Goal: Task Accomplishment & Management: Manage account settings

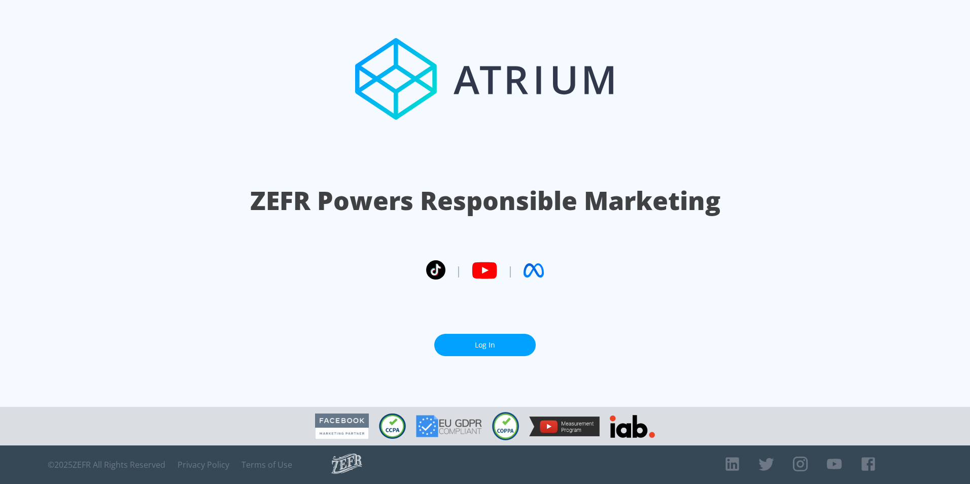
click at [486, 350] on link "Log In" at bounding box center [484, 345] width 101 height 23
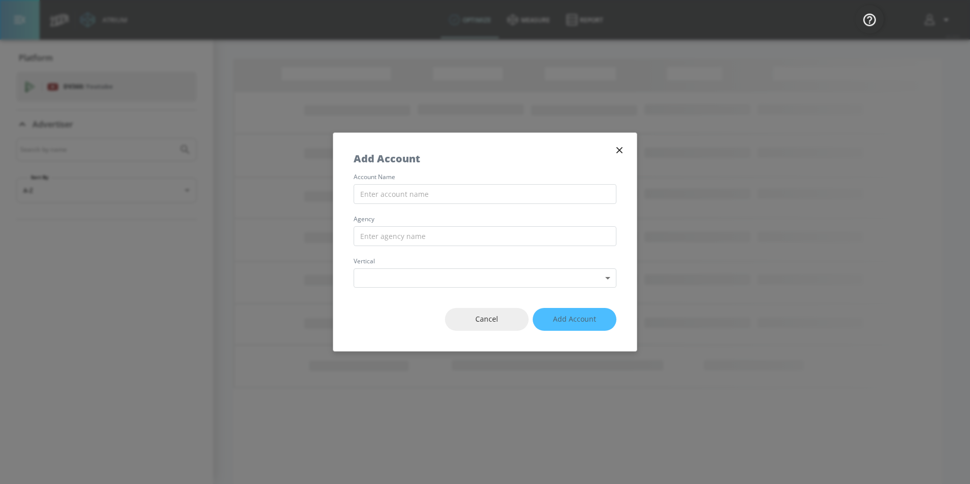
click at [615, 146] on icon "button" at bounding box center [619, 150] width 11 height 11
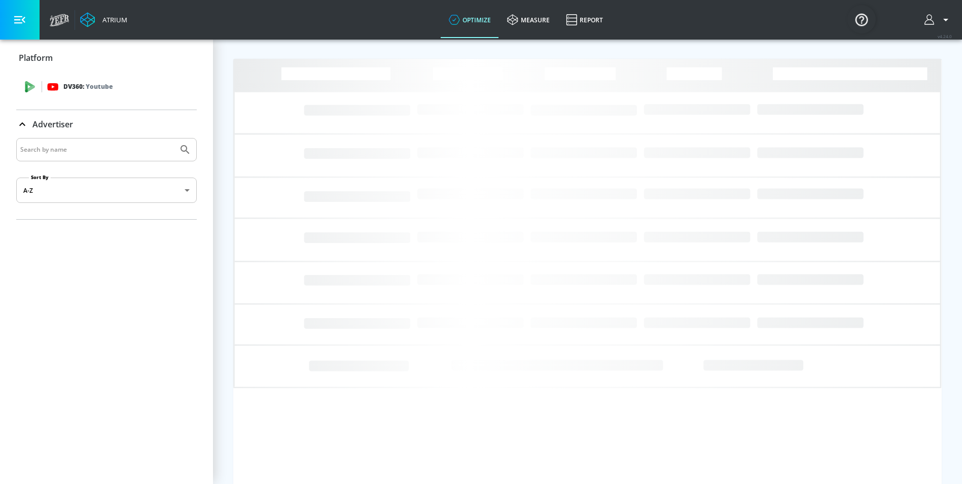
click at [117, 88] on div "DV360: Youtube" at bounding box center [118, 86] width 142 height 11
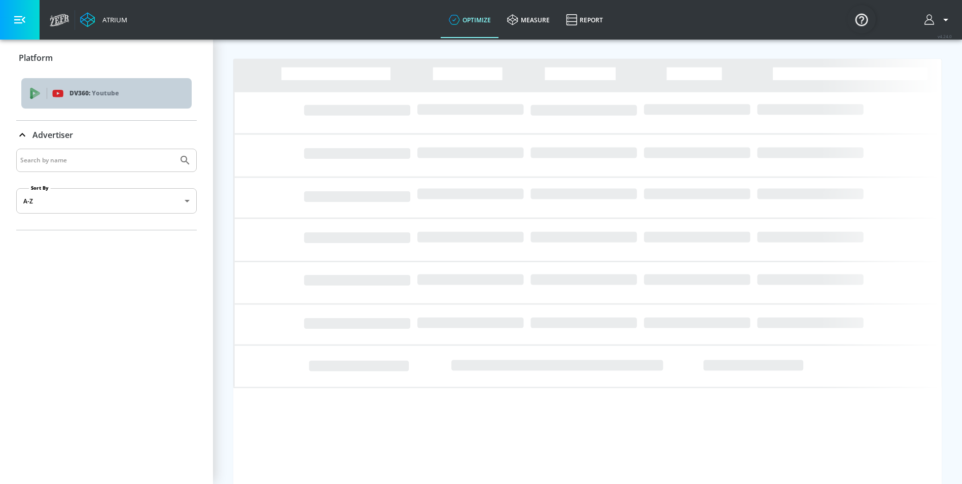
click at [117, 88] on p "Youtube" at bounding box center [105, 93] width 27 height 11
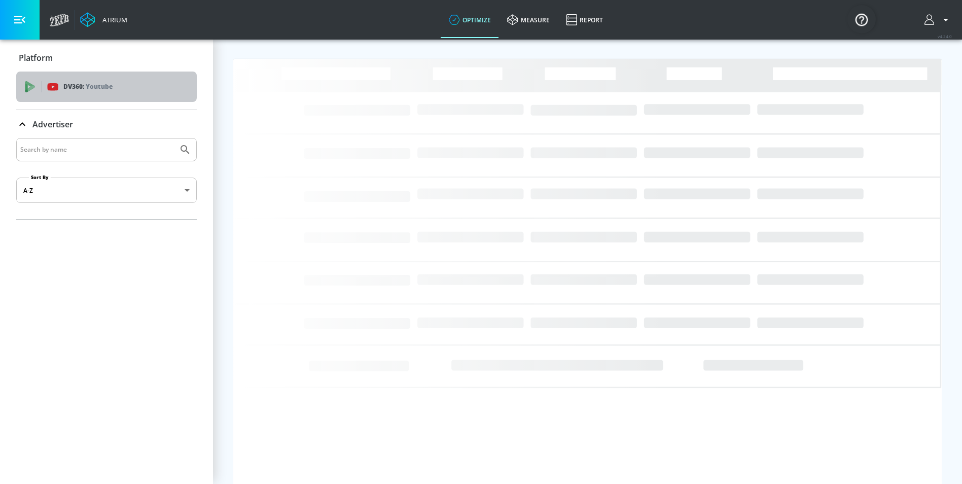
click at [117, 87] on div "DV360: Youtube" at bounding box center [118, 86] width 142 height 11
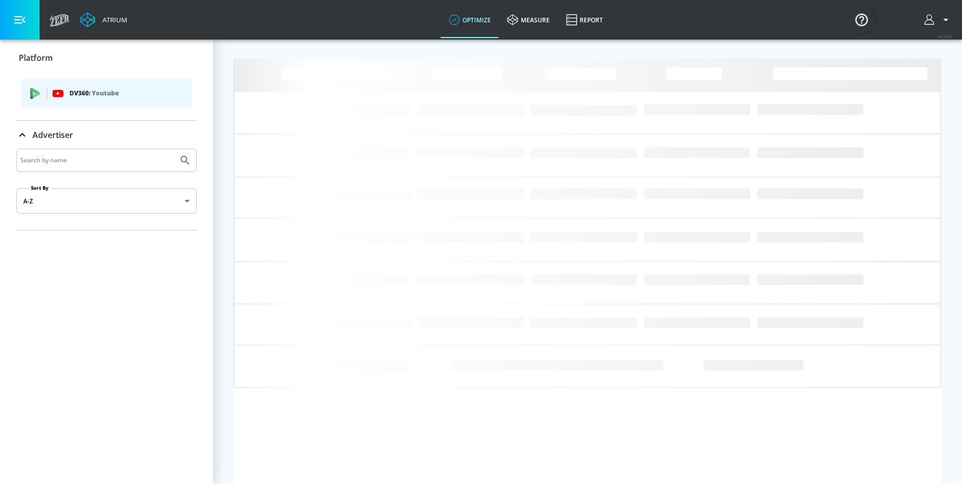
click at [28, 96] on div "DV360: Youtube" at bounding box center [106, 93] width 170 height 30
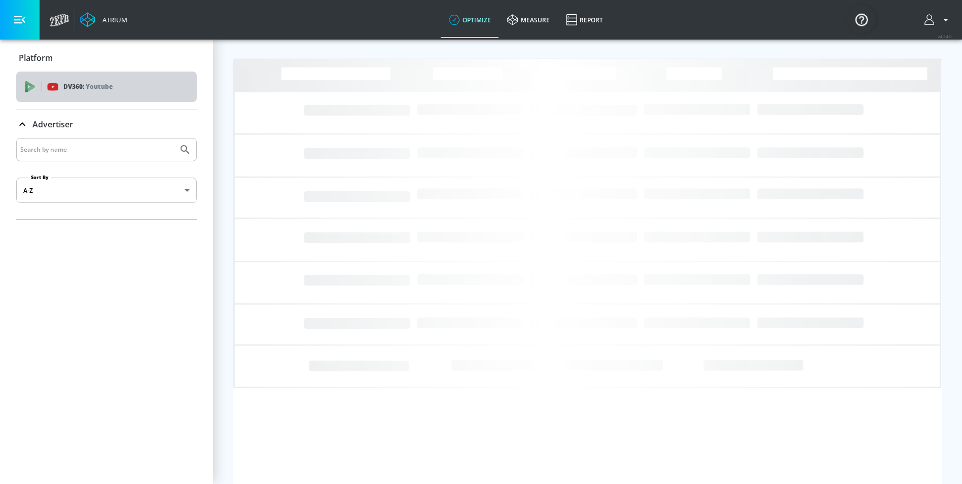
click at [30, 96] on div "DV360: Youtube" at bounding box center [106, 87] width 181 height 30
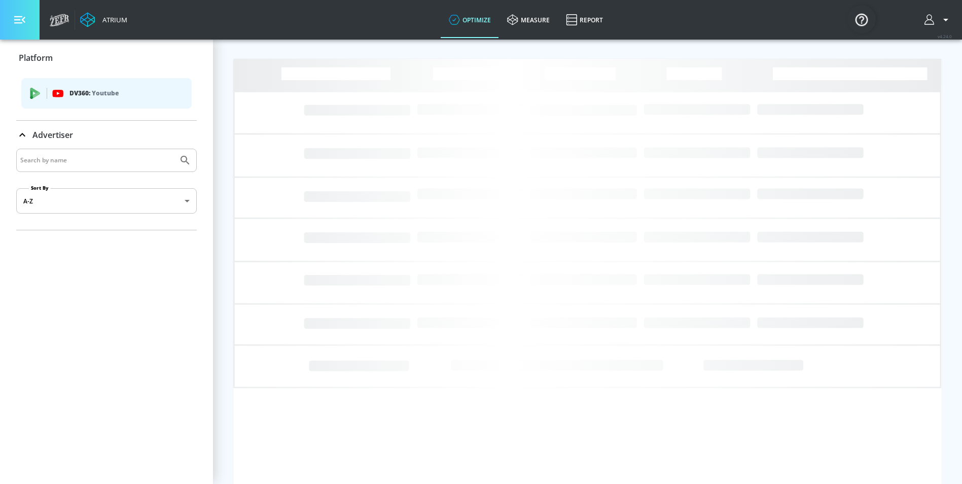
click at [16, 15] on icon "button" at bounding box center [19, 19] width 11 height 11
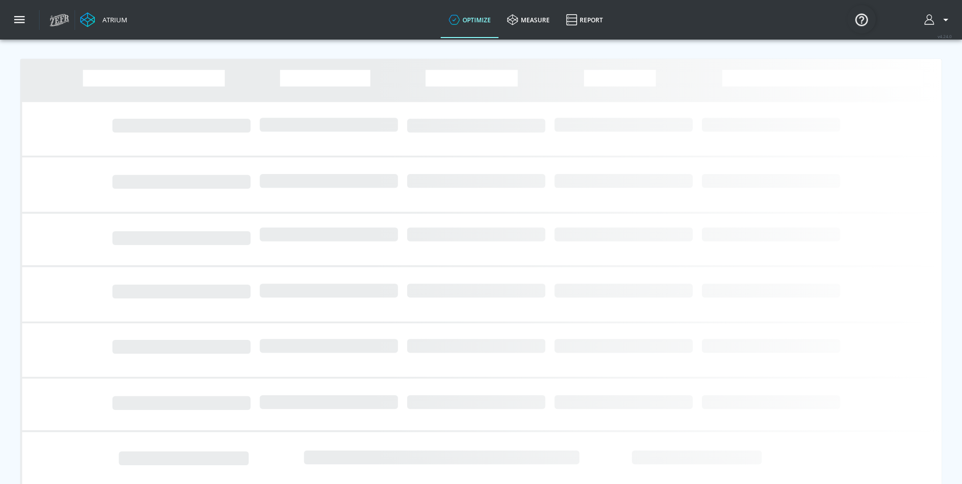
click at [66, 18] on icon at bounding box center [60, 17] width 18 height 7
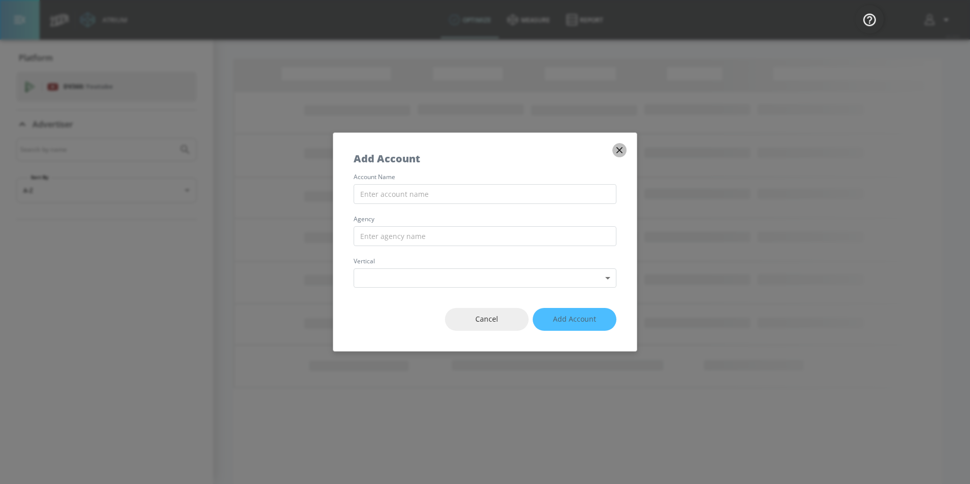
click at [619, 154] on icon "button" at bounding box center [619, 150] width 11 height 11
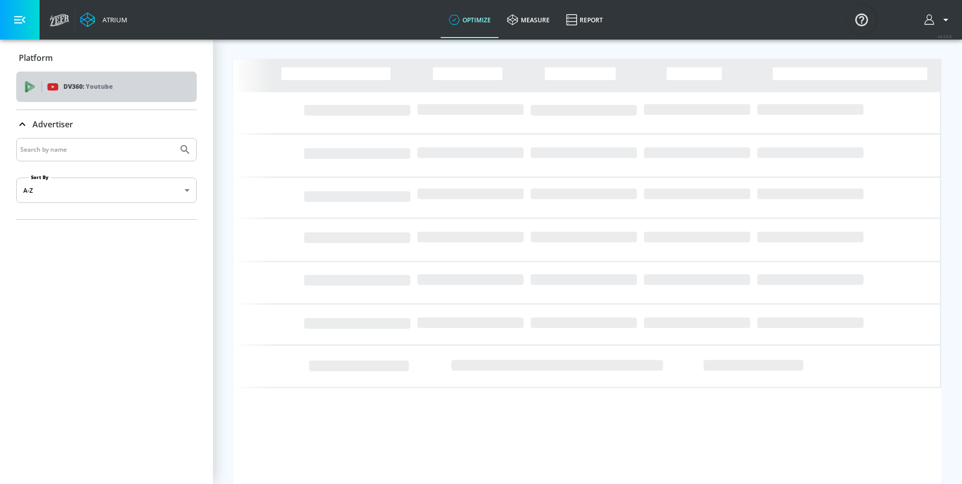
click at [78, 85] on p "DV360: Youtube" at bounding box center [87, 86] width 49 height 11
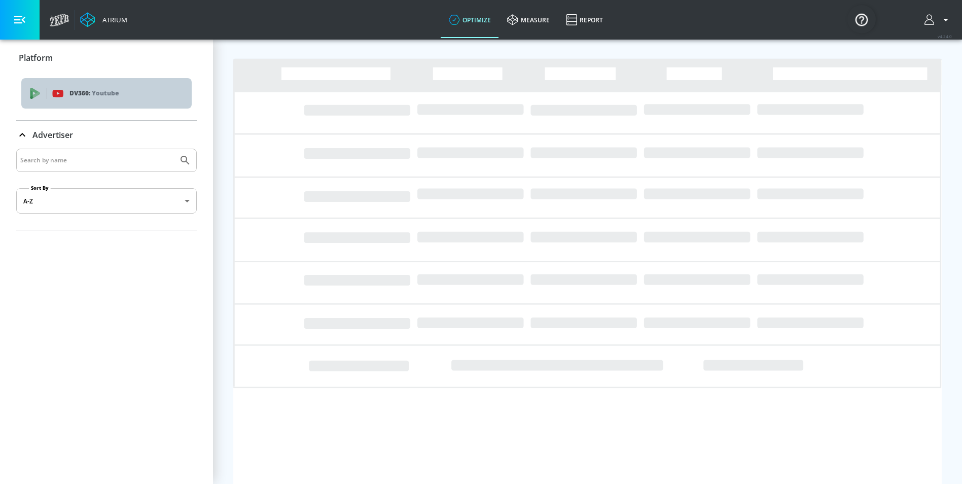
click at [78, 85] on div "DV360: Youtube" at bounding box center [106, 93] width 170 height 30
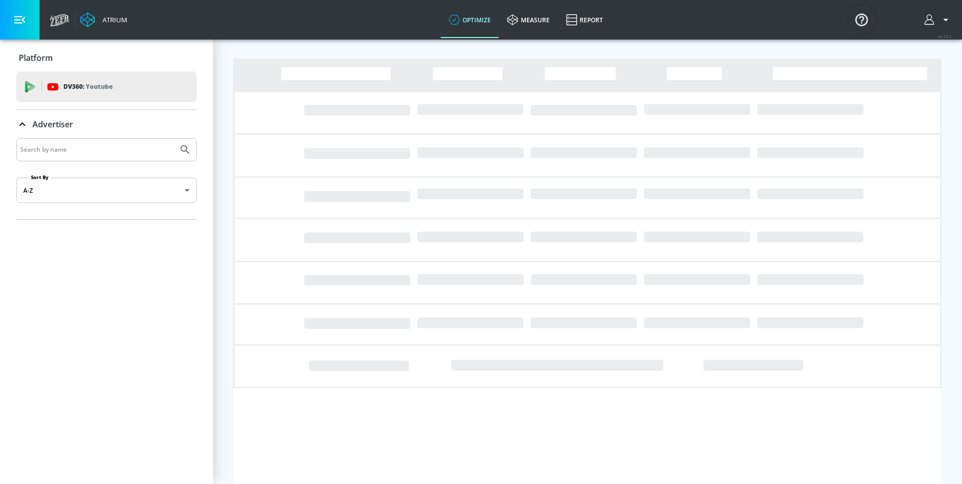
click at [78, 85] on p "DV360: Youtube" at bounding box center [87, 86] width 49 height 11
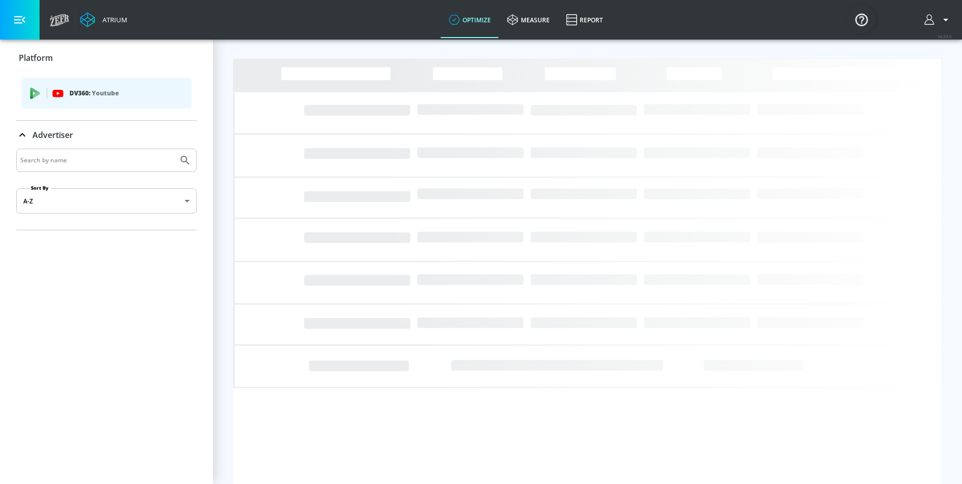
click at [49, 132] on p "Advertiser" at bounding box center [52, 134] width 41 height 11
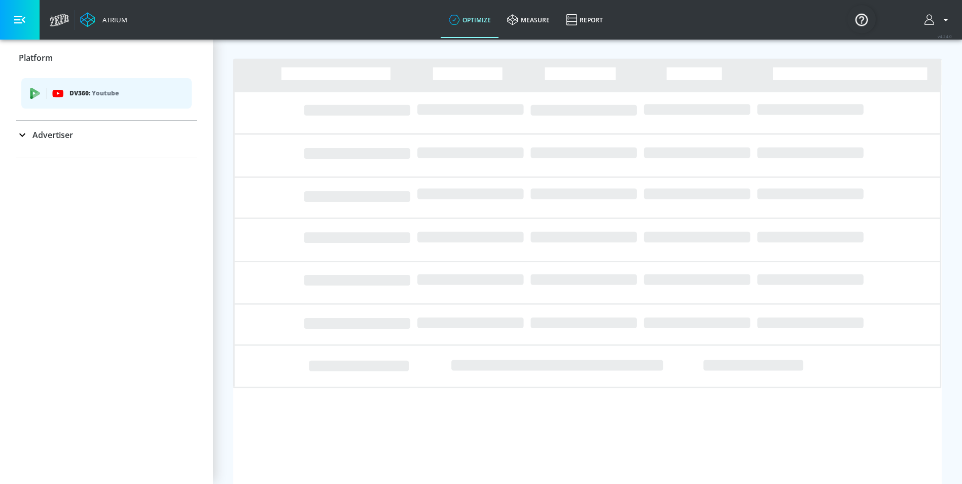
click at [49, 132] on p "Advertiser" at bounding box center [52, 134] width 41 height 11
click at [79, 165] on input "Search by name" at bounding box center [97, 160] width 154 height 13
click at [56, 135] on p "Advertiser" at bounding box center [52, 134] width 41 height 11
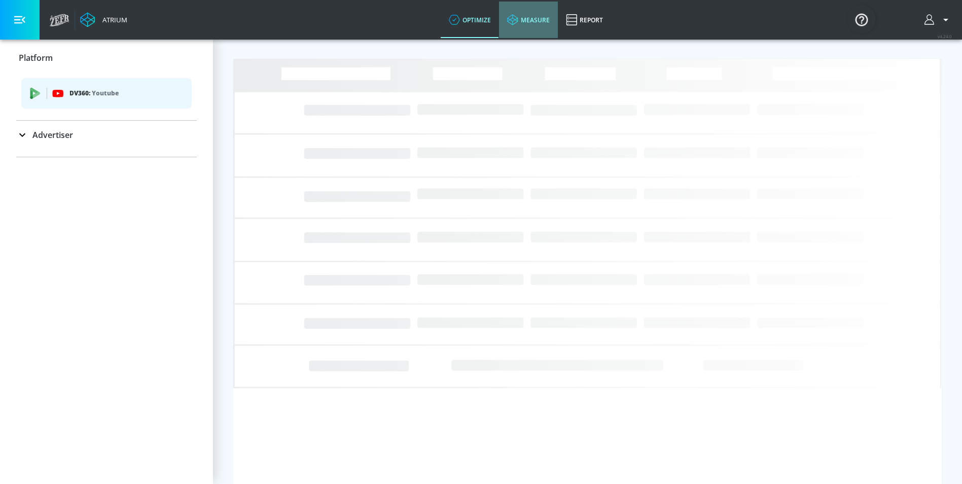
click at [544, 21] on link "measure" at bounding box center [528, 20] width 59 height 37
